Goal: Task Accomplishment & Management: Manage account settings

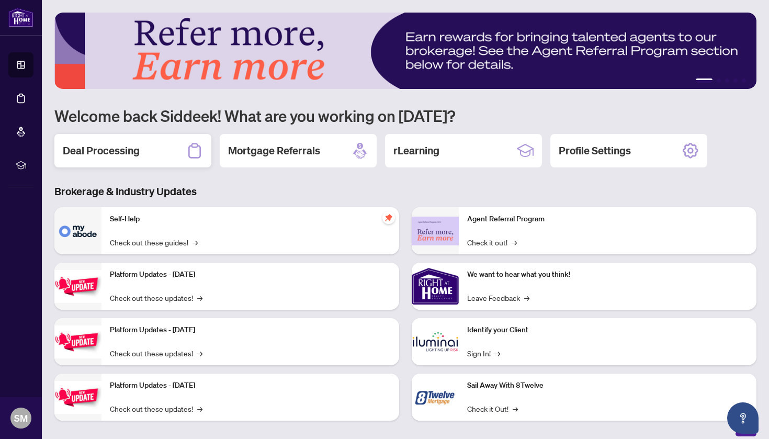
click at [102, 144] on h2 "Deal Processing" at bounding box center [101, 150] width 77 height 15
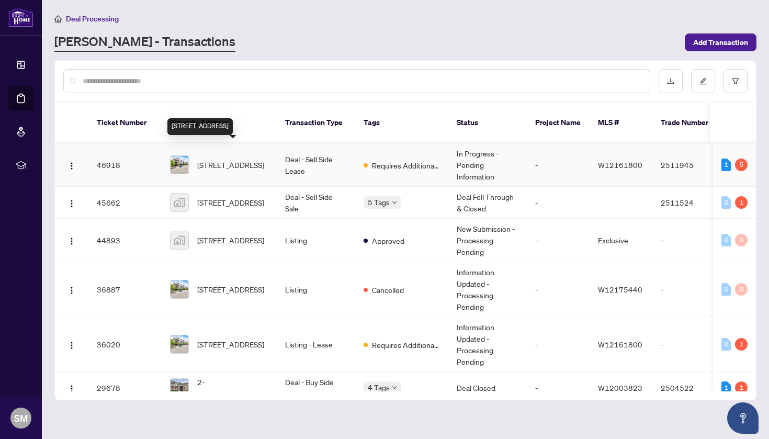
click at [211, 159] on span "[STREET_ADDRESS]" at bounding box center [230, 165] width 67 height 12
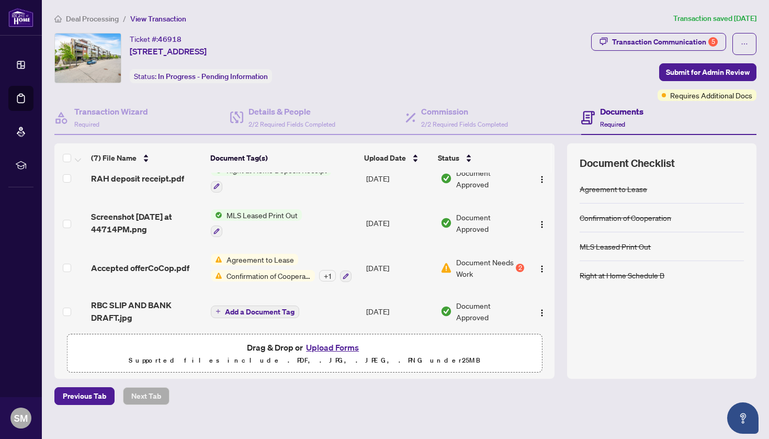
scroll to position [143, 0]
click at [638, 38] on div "Transaction Communication 5" at bounding box center [665, 41] width 106 height 17
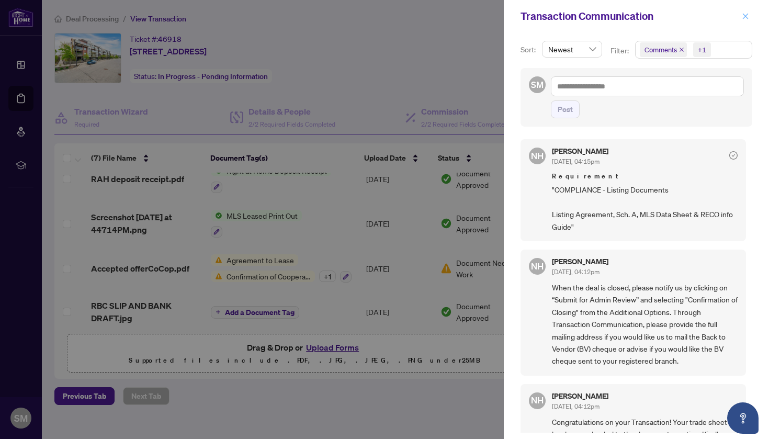
click at [749, 14] on button "button" at bounding box center [746, 16] width 14 height 13
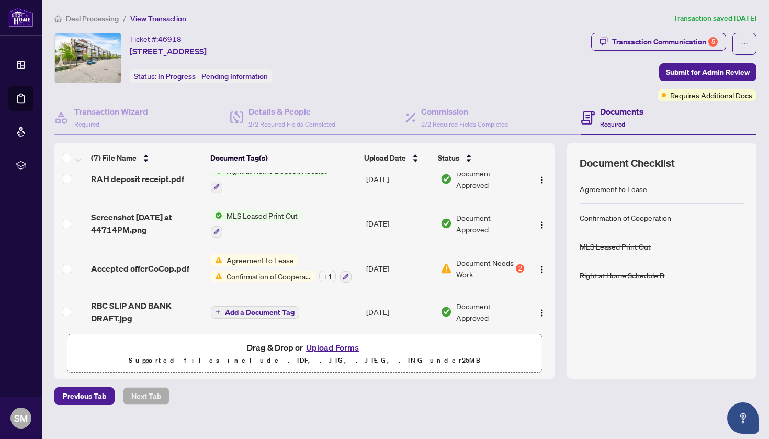
click at [280, 270] on span "Confirmation of Cooperation" at bounding box center [268, 276] width 93 height 12
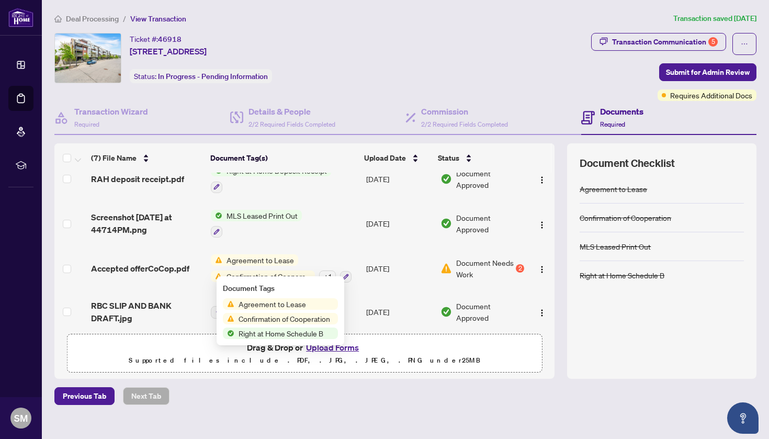
click at [273, 305] on span "Agreement to Lease" at bounding box center [272, 304] width 76 height 12
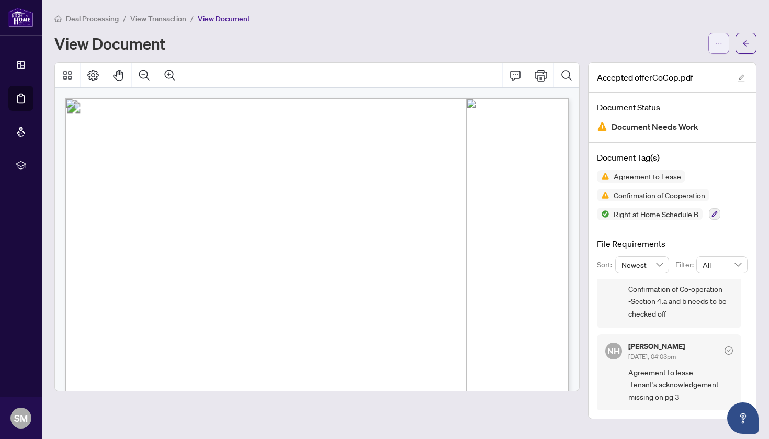
click at [721, 46] on icon "ellipsis" at bounding box center [718, 43] width 7 height 7
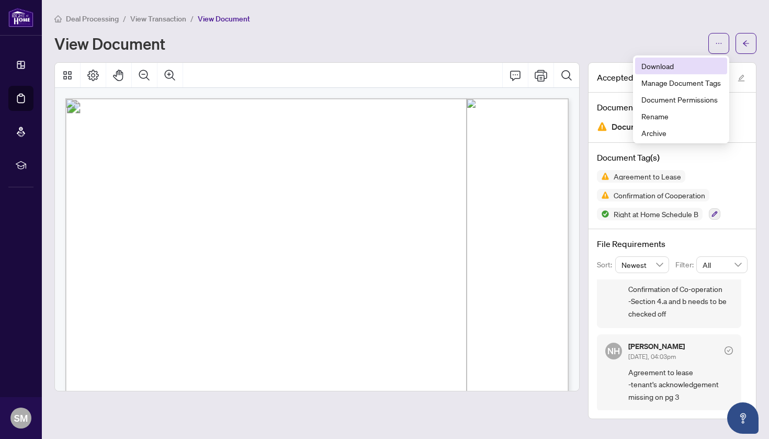
click at [657, 66] on span "Download" at bounding box center [681, 66] width 80 height 12
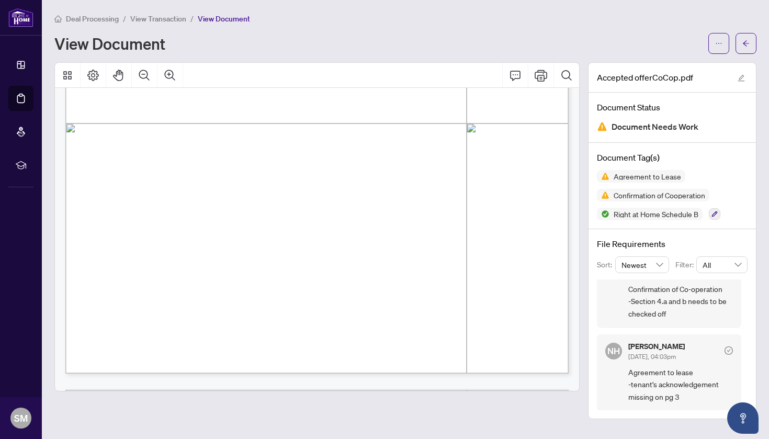
scroll to position [376, 0]
click at [719, 44] on icon "ellipsis" at bounding box center [718, 43] width 7 height 7
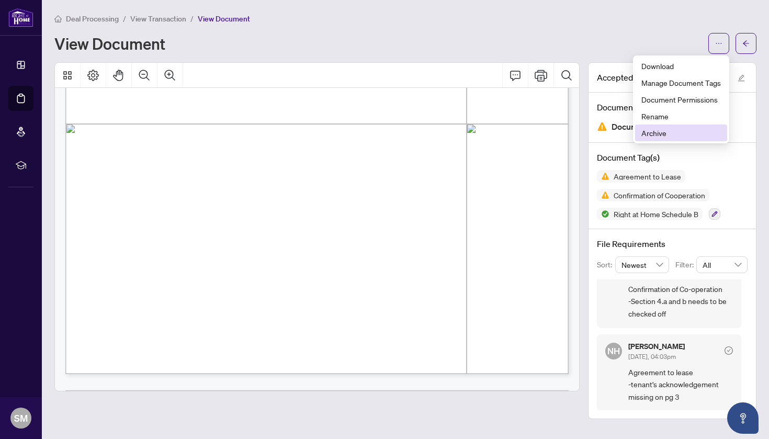
click at [656, 130] on span "Archive" at bounding box center [681, 133] width 80 height 12
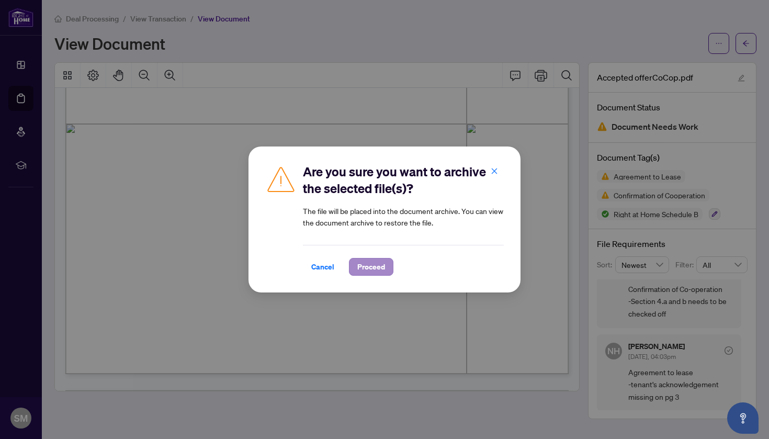
click at [370, 269] on span "Proceed" at bounding box center [371, 266] width 28 height 17
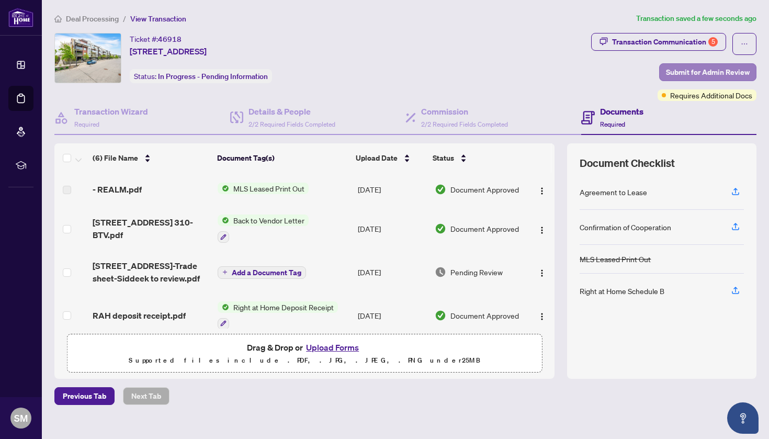
click at [694, 67] on span "Submit for Admin Review" at bounding box center [708, 72] width 84 height 17
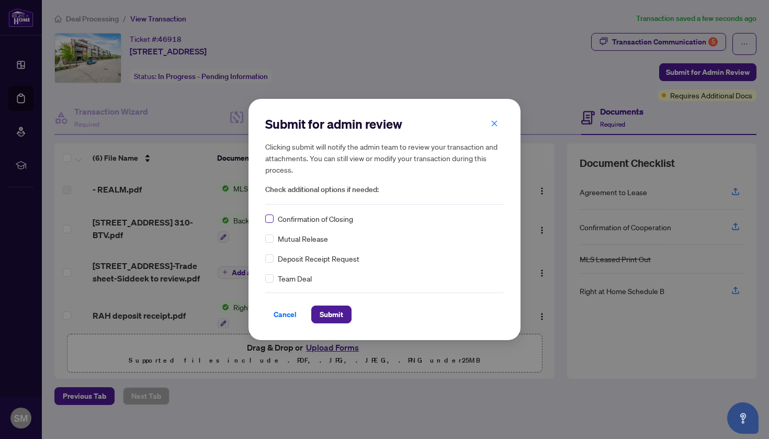
click at [272, 221] on span at bounding box center [269, 218] width 8 height 8
click at [324, 309] on span "Submit" at bounding box center [332, 314] width 24 height 17
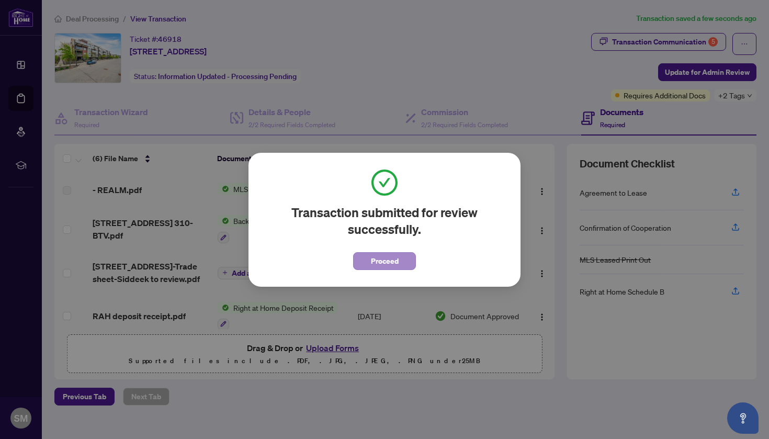
click at [375, 257] on span "Proceed" at bounding box center [385, 261] width 28 height 17
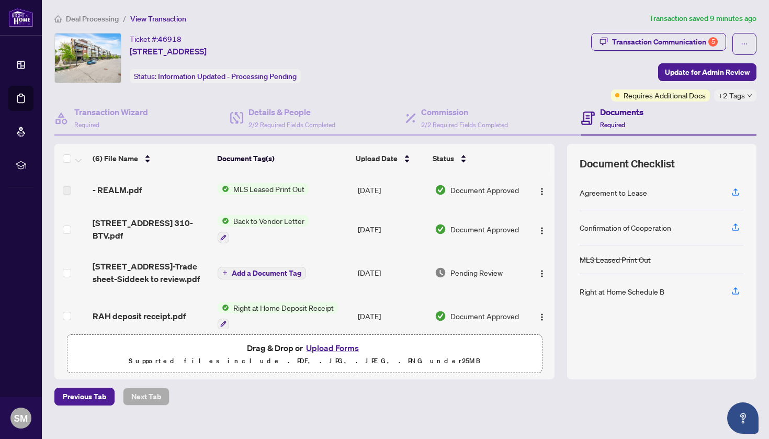
click at [285, 220] on span "Back to Vendor Letter" at bounding box center [269, 221] width 80 height 12
click at [153, 224] on span "[STREET_ADDRESS] 310-BTV.pdf" at bounding box center [151, 229] width 117 height 25
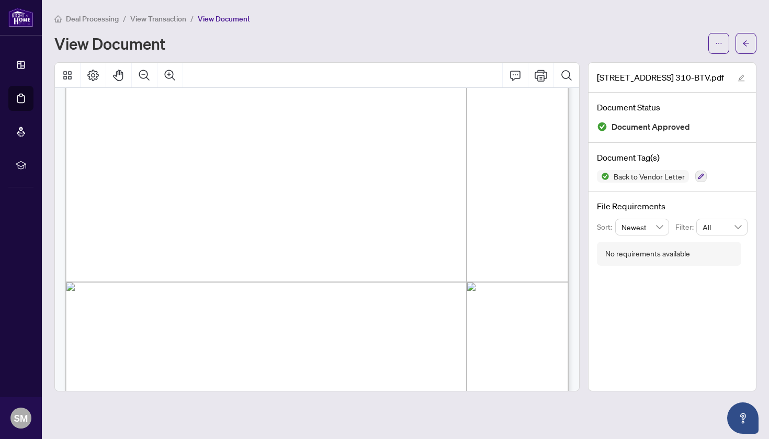
scroll to position [218, 0]
click at [151, 20] on span "View Transaction" at bounding box center [158, 18] width 56 height 9
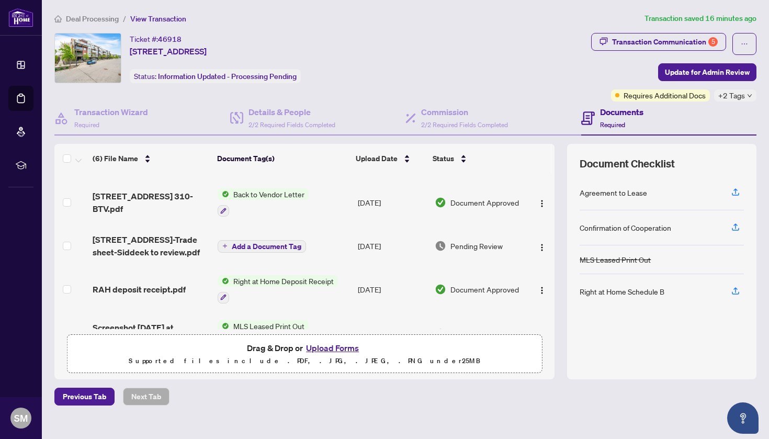
scroll to position [28, 0]
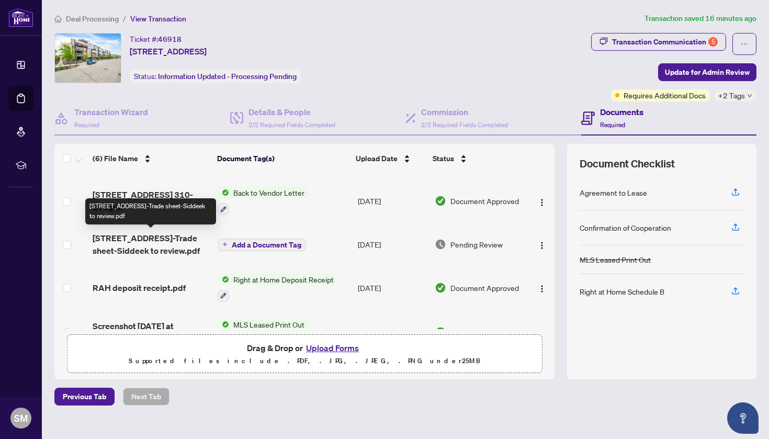
click at [173, 242] on span "[STREET_ADDRESS]-Trade sheet-Siddeek to review.pdf" at bounding box center [151, 244] width 117 height 25
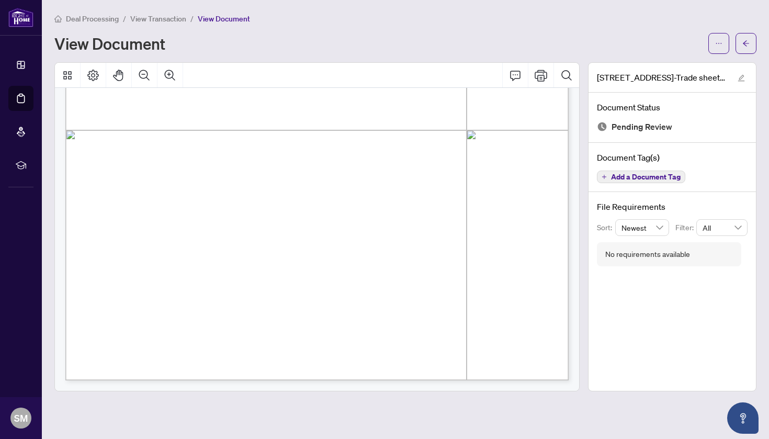
scroll to position [369, 0]
click at [724, 44] on button "button" at bounding box center [718, 43] width 21 height 21
click at [675, 66] on span "Download" at bounding box center [681, 66] width 80 height 12
click at [162, 21] on span "View Transaction" at bounding box center [158, 18] width 56 height 9
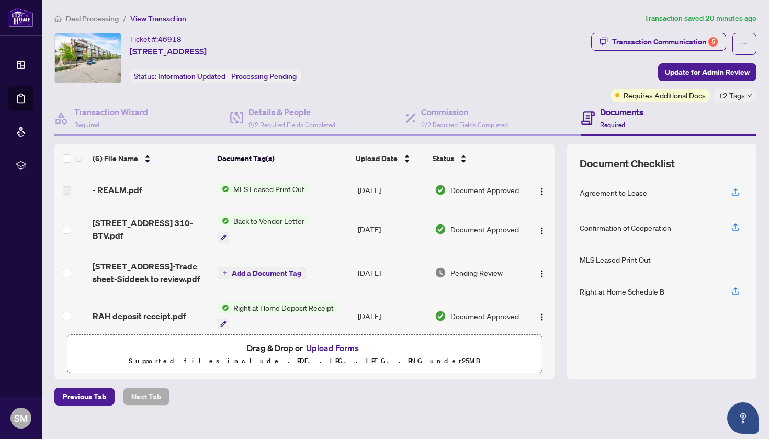
click at [322, 345] on button "Upload Forms" at bounding box center [332, 348] width 59 height 14
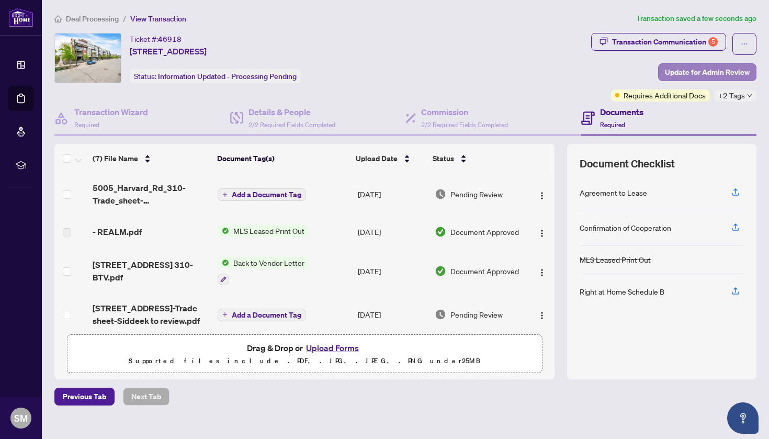
click at [720, 71] on span "Update for Admin Review" at bounding box center [707, 72] width 85 height 17
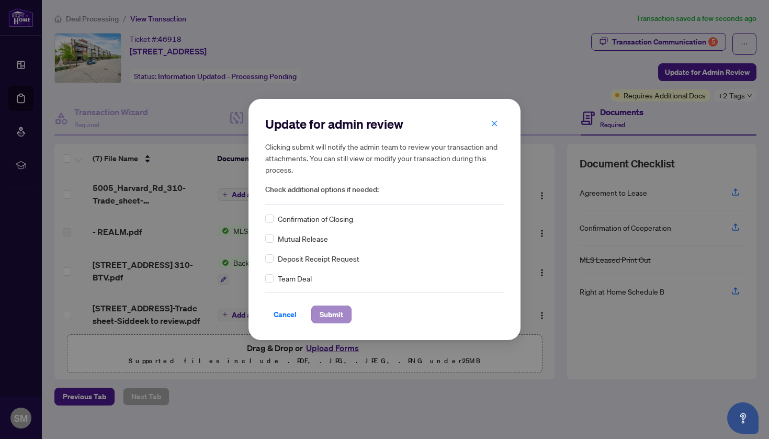
click at [325, 319] on span "Submit" at bounding box center [332, 314] width 24 height 17
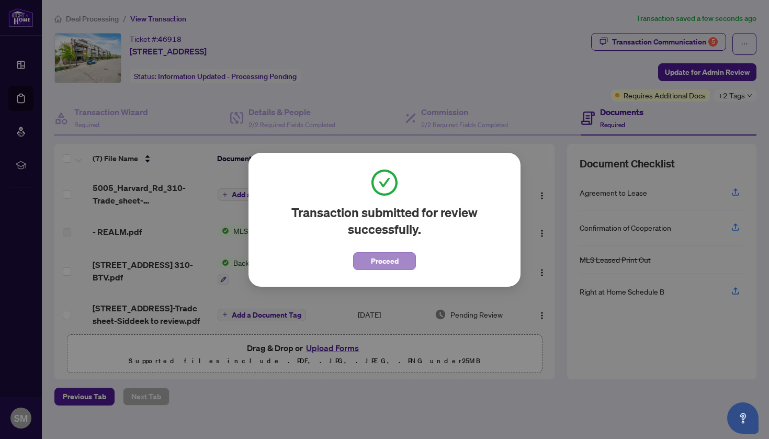
click at [390, 254] on span "Proceed" at bounding box center [385, 261] width 28 height 17
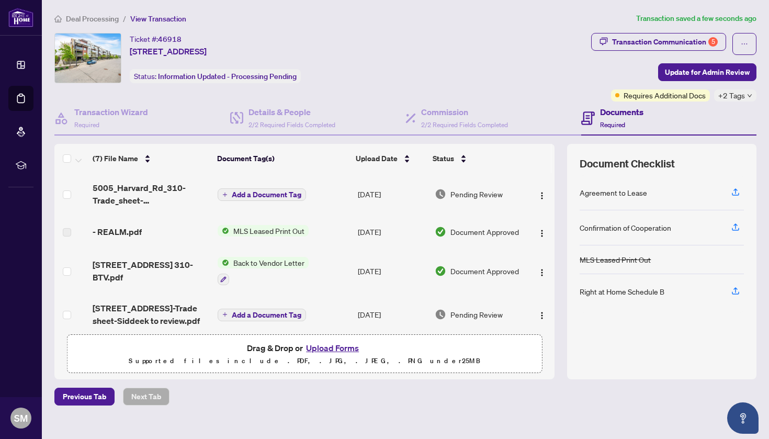
click at [104, 19] on span "Deal Processing" at bounding box center [92, 18] width 53 height 9
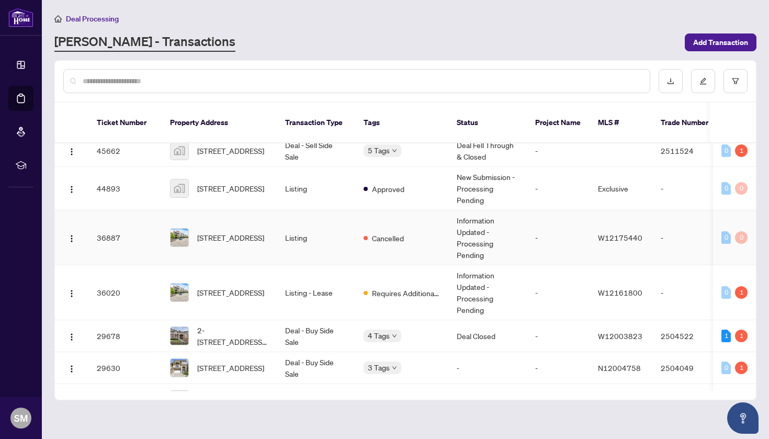
scroll to position [65, 0]
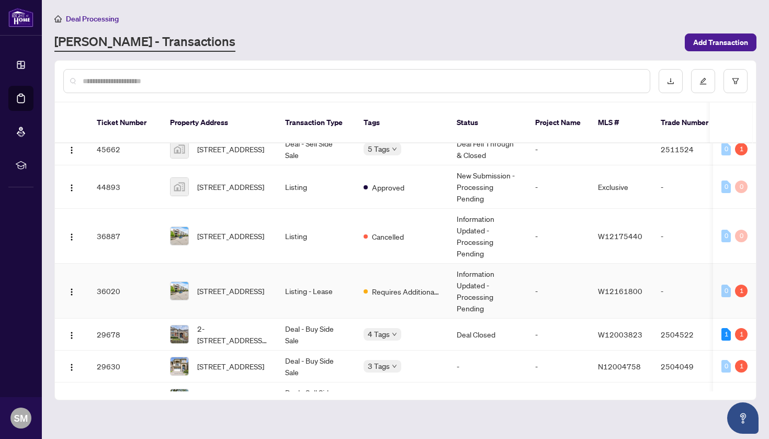
click at [224, 285] on span "[STREET_ADDRESS]" at bounding box center [230, 291] width 67 height 12
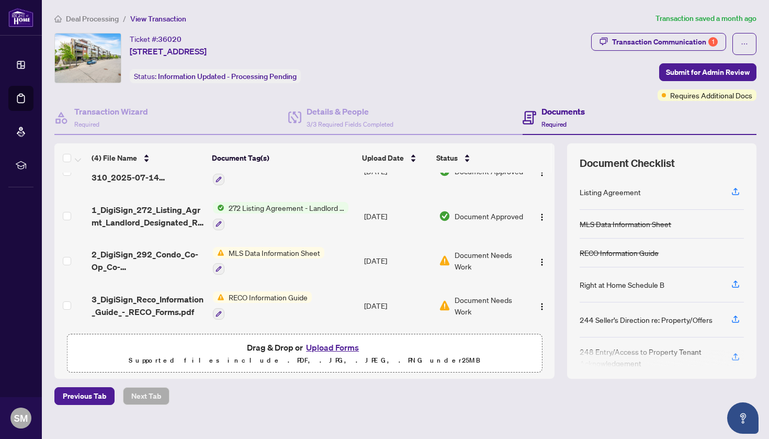
scroll to position [26, 0]
click at [262, 250] on span "MLS Data Information Sheet" at bounding box center [274, 253] width 100 height 12
click at [135, 253] on span "2_DigiSign_292_Condo_Co-Op_Co-Ownership_Time_Share_-_Lease_Sub-Lease_MLS_Data_I…" at bounding box center [148, 260] width 112 height 25
